Goal: Navigation & Orientation: Understand site structure

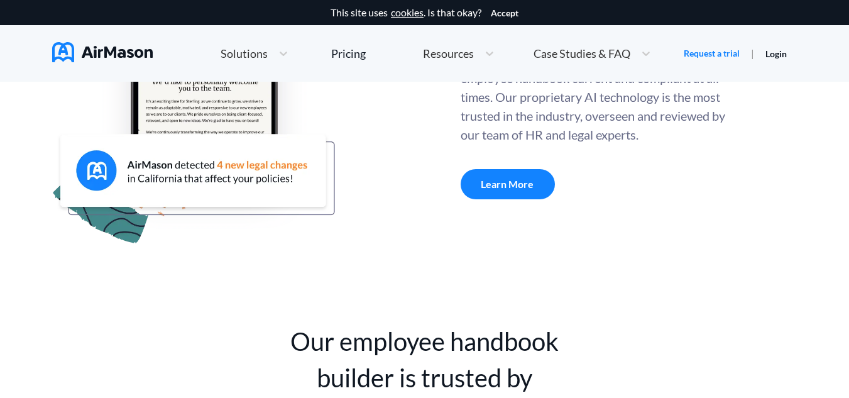
click at [288, 55] on icon at bounding box center [283, 53] width 13 height 13
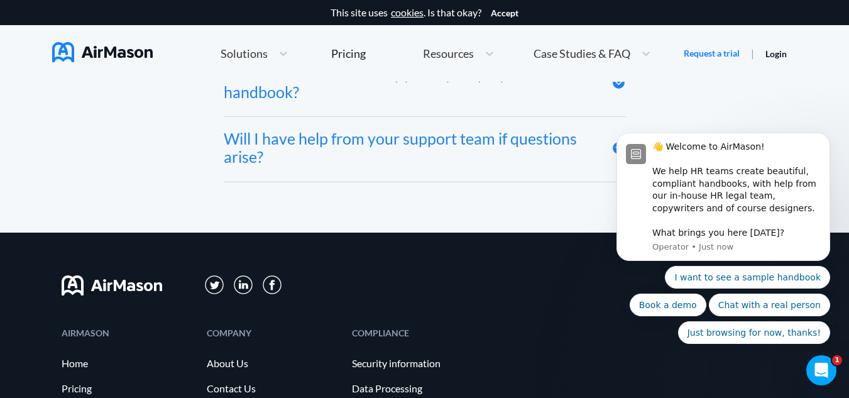
scroll to position [7000, 0]
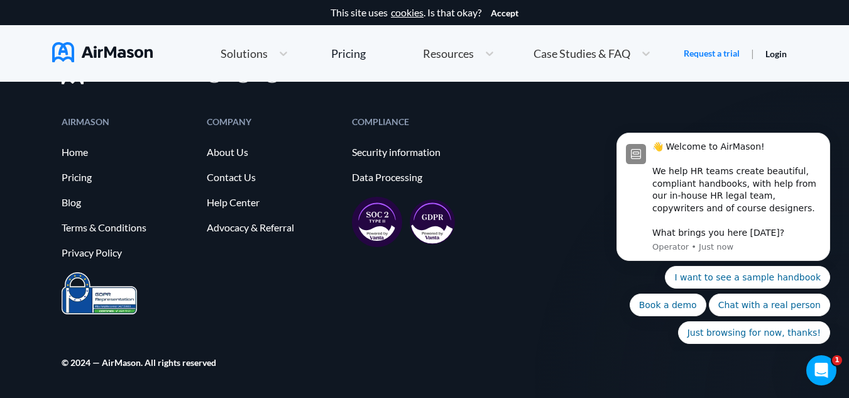
click at [489, 61] on div at bounding box center [489, 54] width 23 height 16
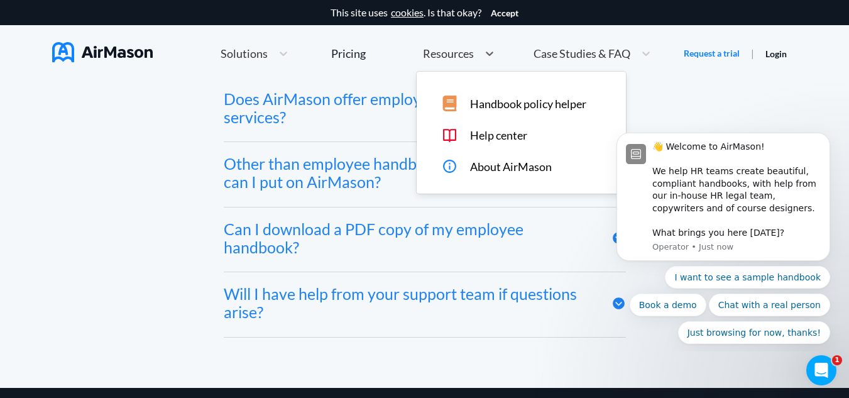
click at [489, 56] on icon at bounding box center [489, 53] width 13 height 13
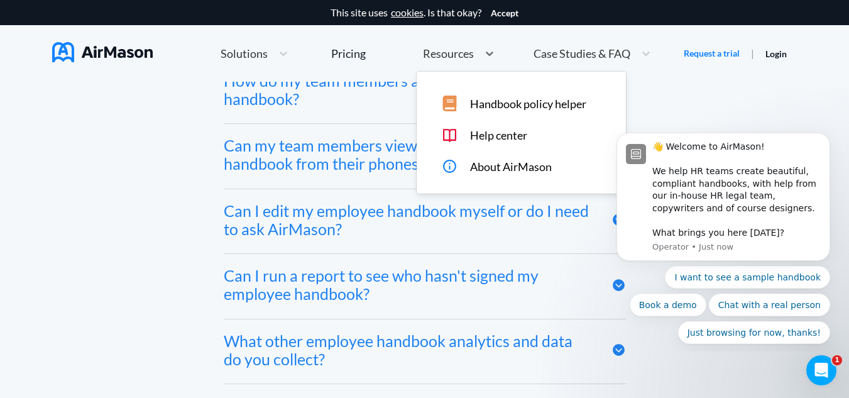
click at [794, 58] on div "Home Employee Handbook Builder Automated Policy Updates Solutions Pricing About…" at bounding box center [487, 53] width 619 height 35
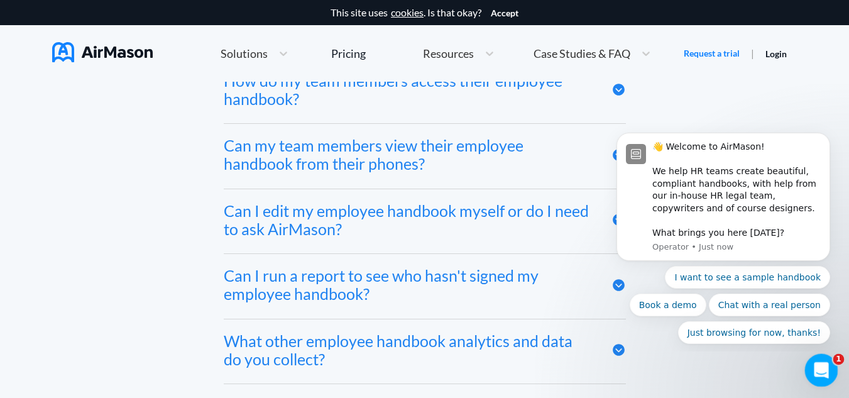
click at [817, 366] on icon "Open Intercom Messenger" at bounding box center [819, 368] width 21 height 21
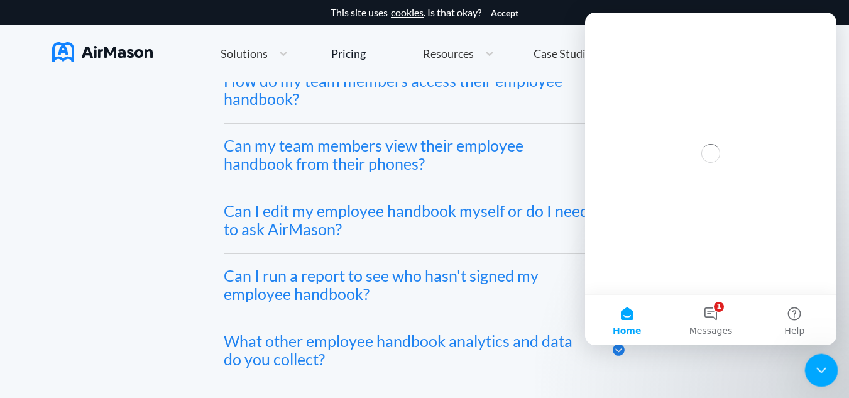
scroll to position [0, 0]
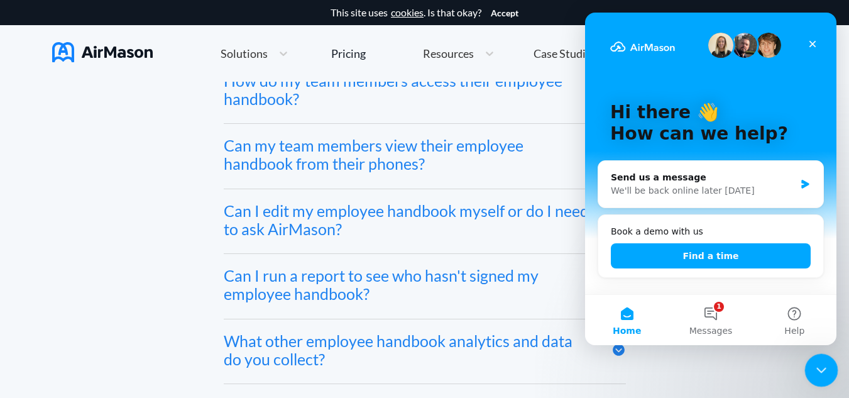
click at [818, 368] on icon "Close Intercom Messenger" at bounding box center [818, 368] width 15 height 15
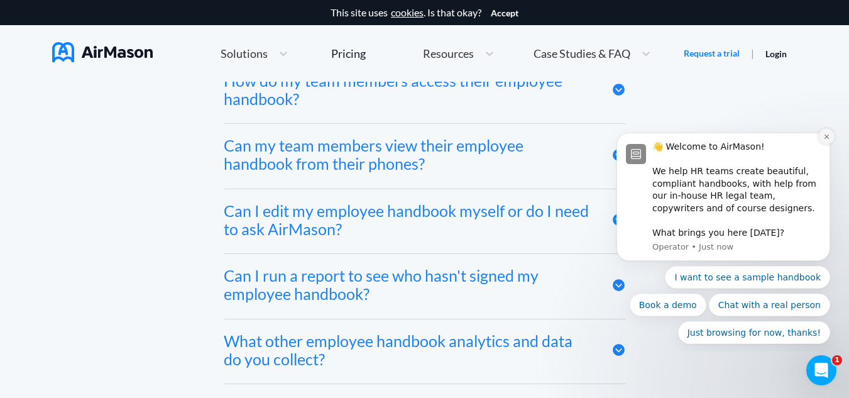
click at [824, 138] on icon "Dismiss notification" at bounding box center [826, 136] width 7 height 7
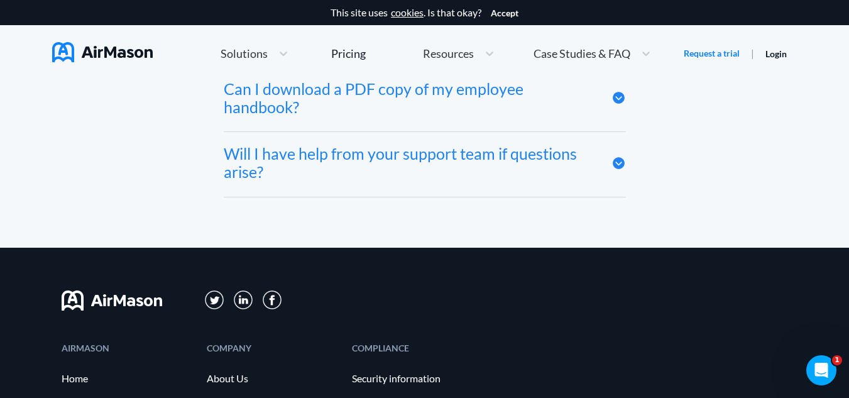
scroll to position [7000, 0]
